Goal: Task Accomplishment & Management: Manage account settings

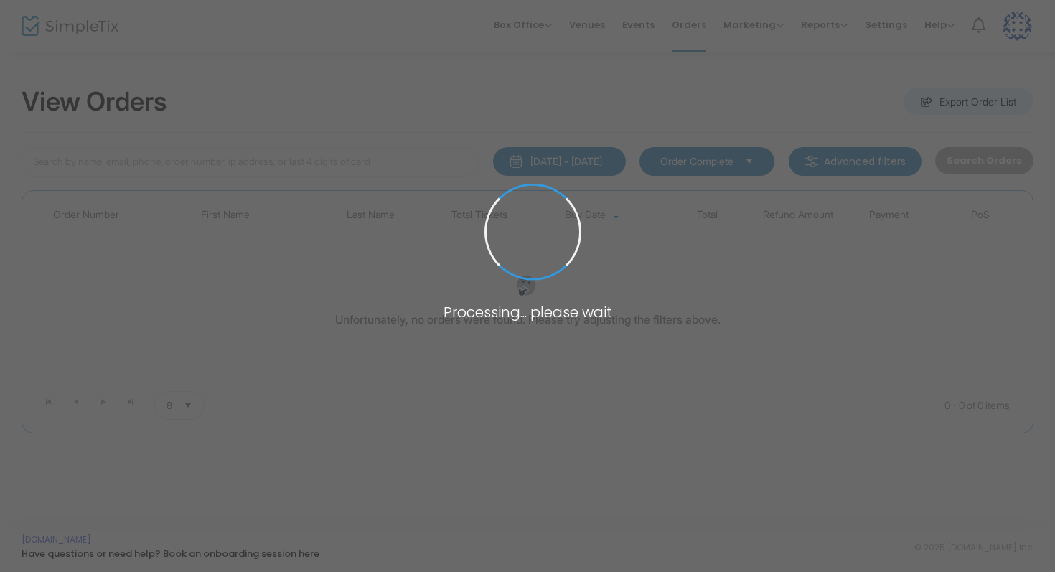
type input "hyde"
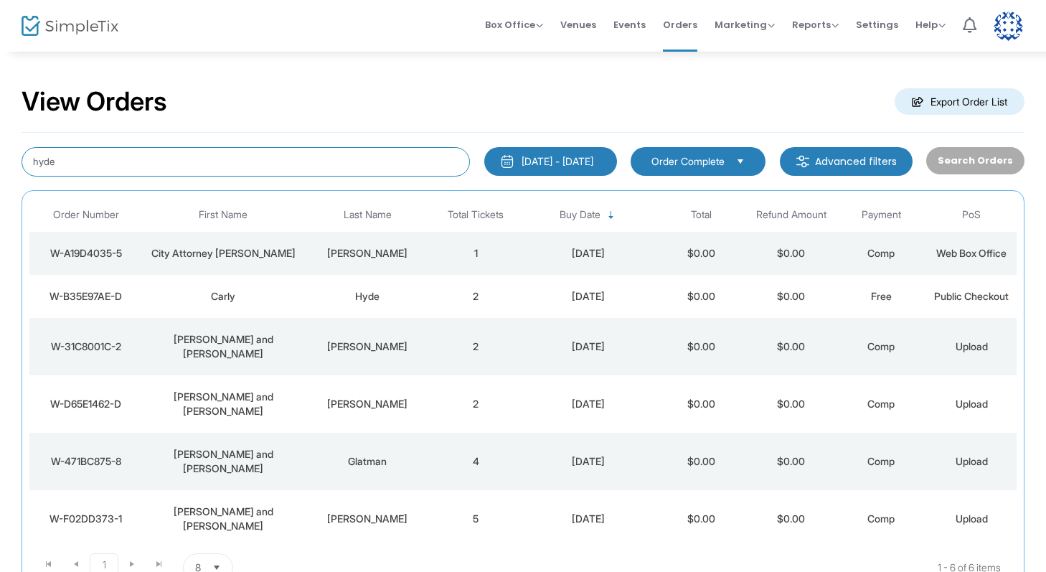
click at [156, 157] on input "hyde" at bounding box center [246, 161] width 449 height 29
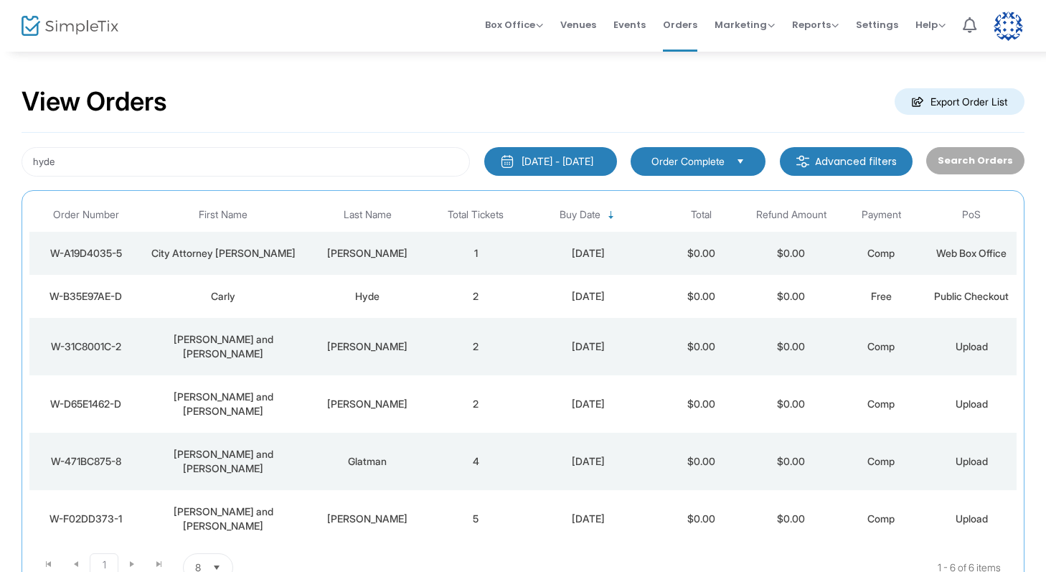
click at [215, 294] on div "Carly" at bounding box center [223, 296] width 155 height 14
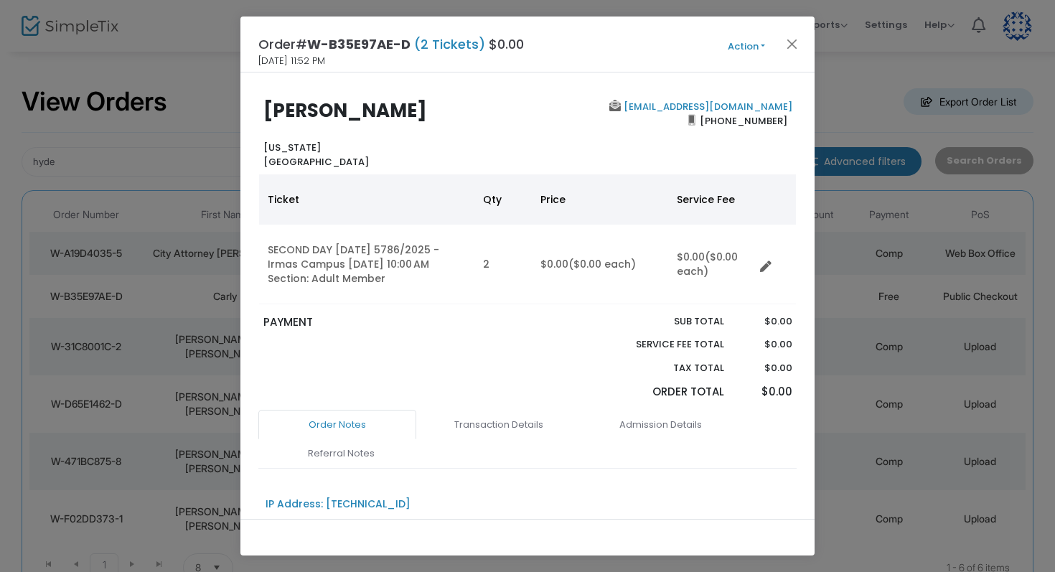
click at [746, 44] on button "Action" at bounding box center [746, 47] width 86 height 16
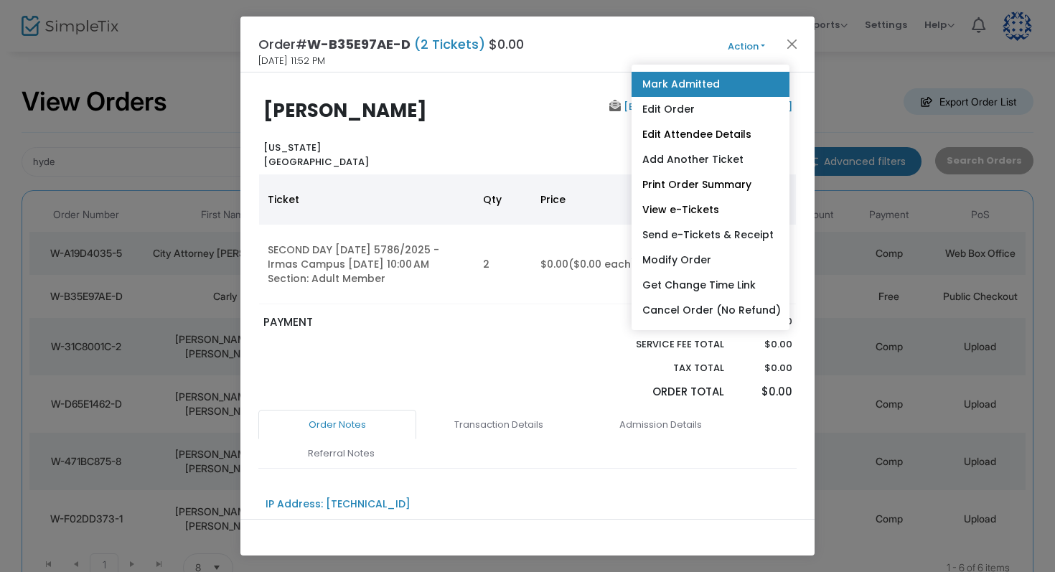
click at [700, 92] on link "Mark Admitted" at bounding box center [711, 84] width 158 height 25
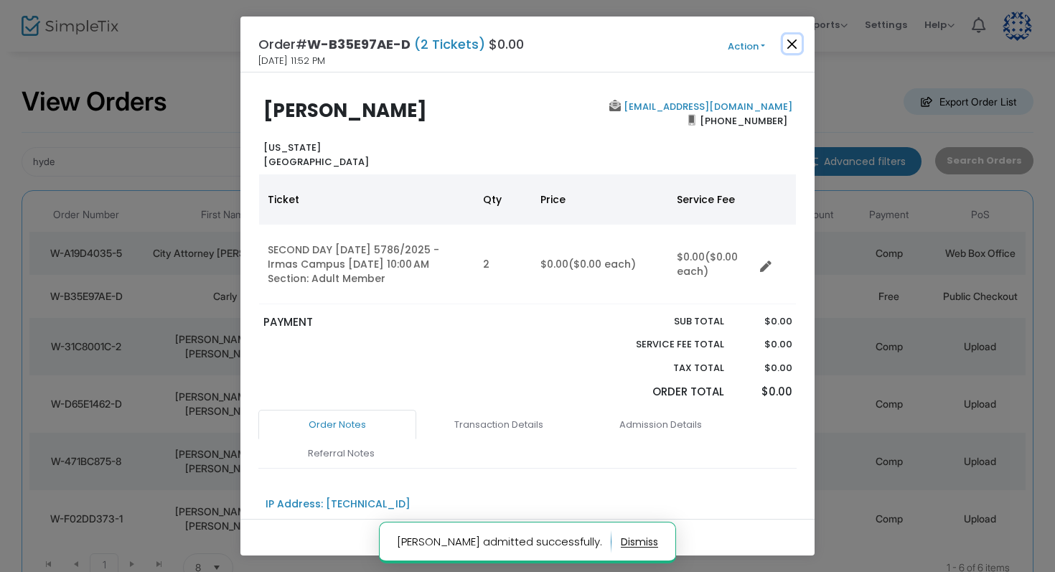
click at [797, 39] on button "Close" at bounding box center [792, 43] width 19 height 19
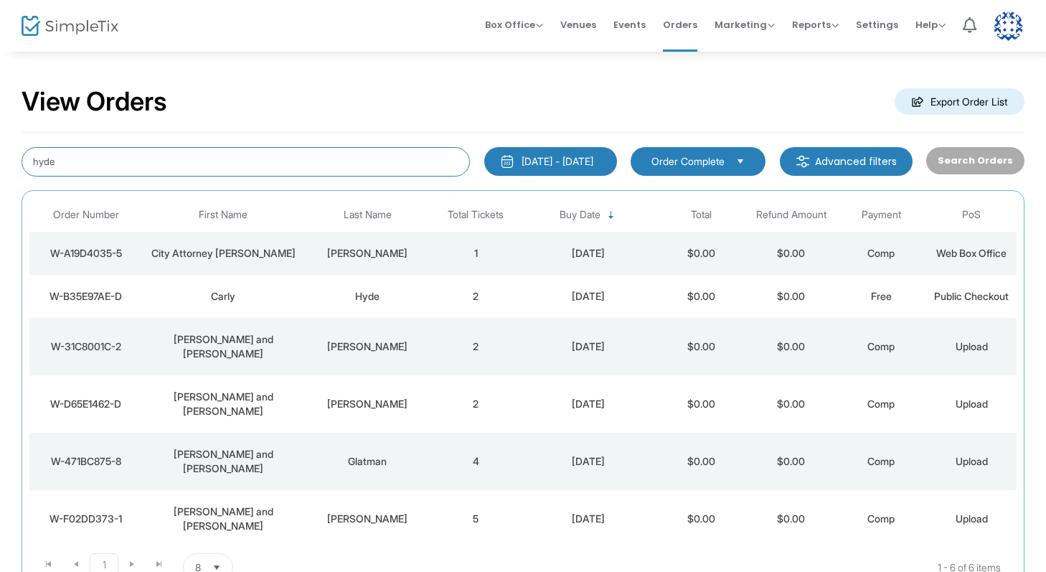
click at [319, 160] on input "hyde" at bounding box center [246, 161] width 449 height 29
type input "[PERSON_NAME]"
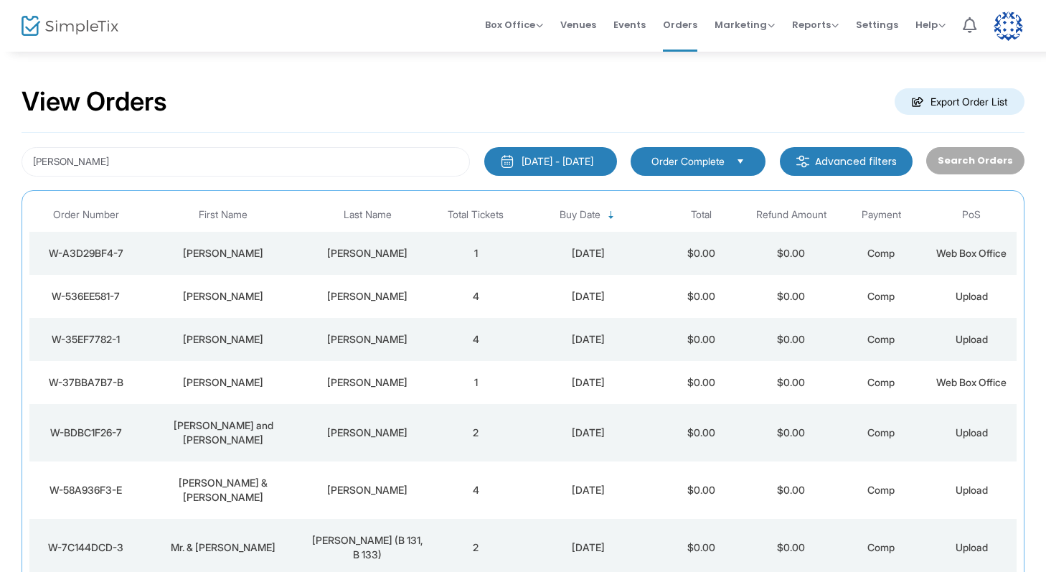
click at [365, 384] on div "[PERSON_NAME]" at bounding box center [367, 382] width 119 height 14
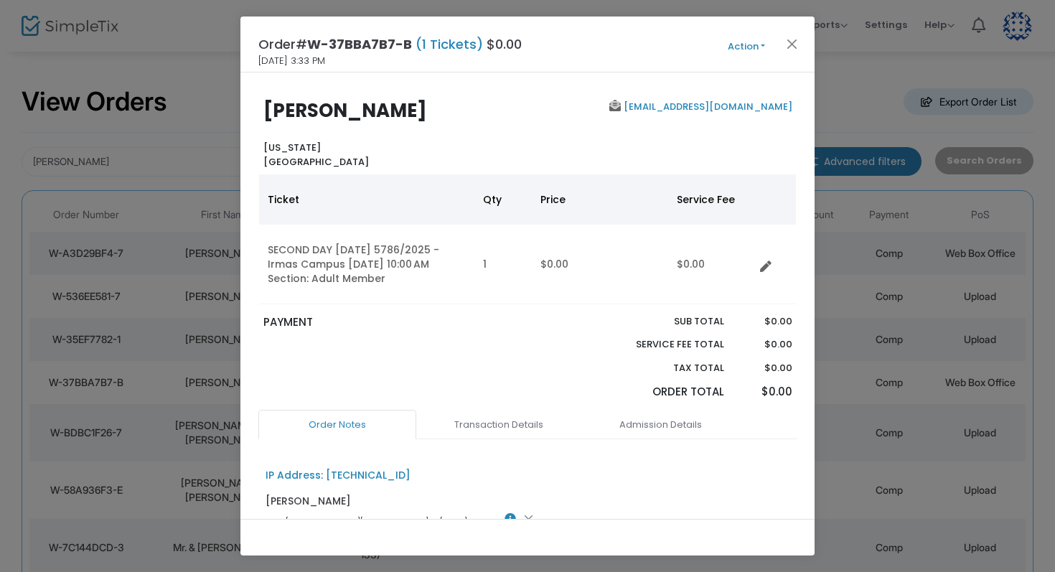
click at [743, 42] on button "Action" at bounding box center [746, 47] width 86 height 16
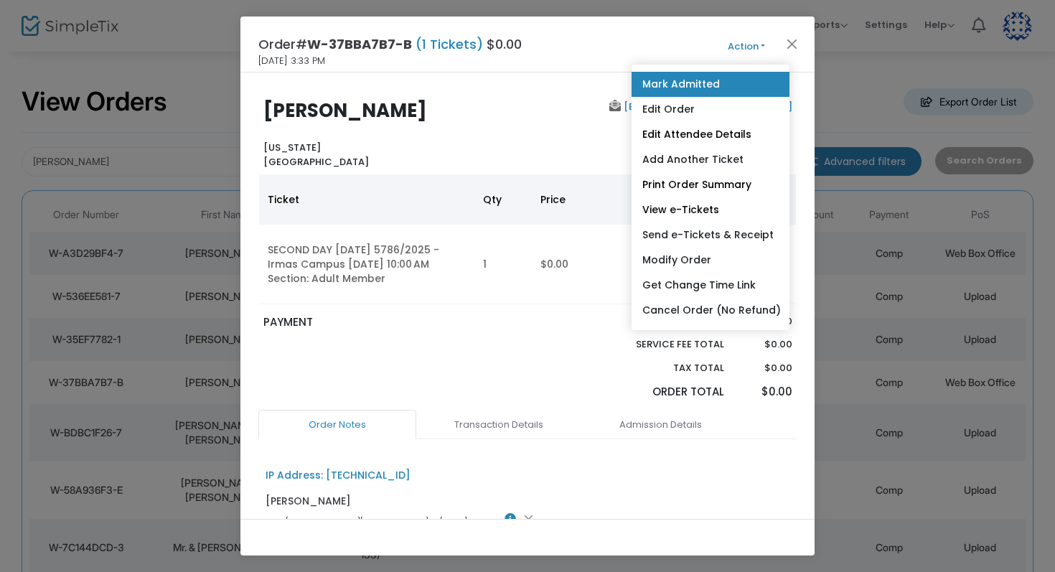
click at [712, 80] on link "Mark Admitted" at bounding box center [711, 84] width 158 height 25
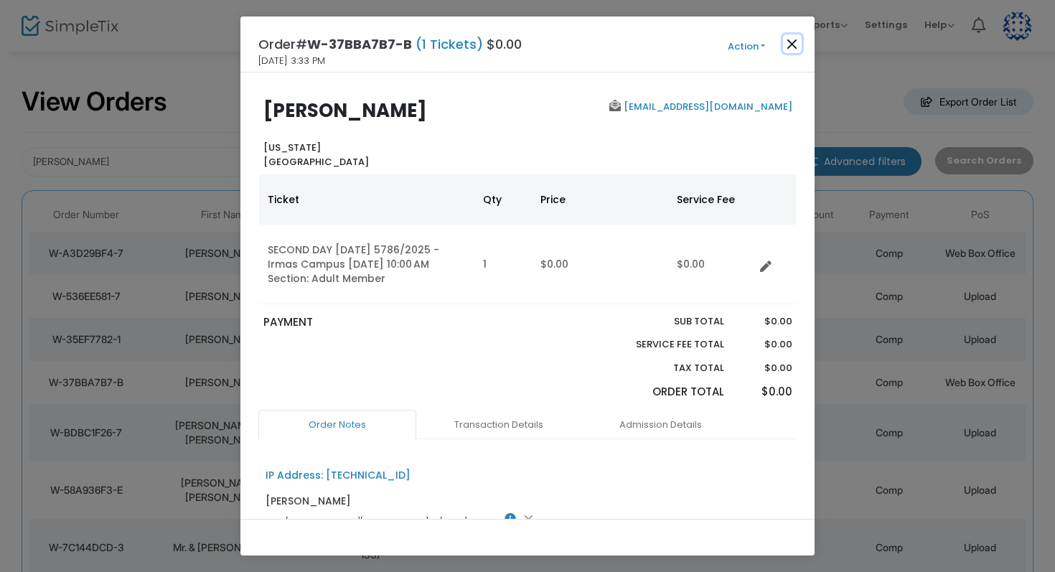
click at [795, 44] on button "Close" at bounding box center [792, 43] width 19 height 19
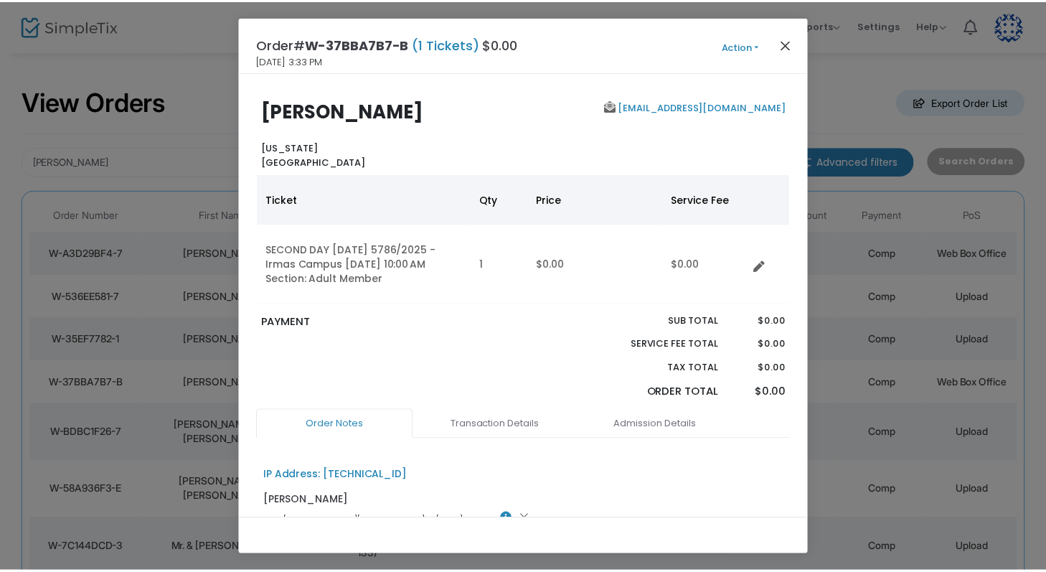
scroll to position [4, 0]
